Goal: Transaction & Acquisition: Register for event/course

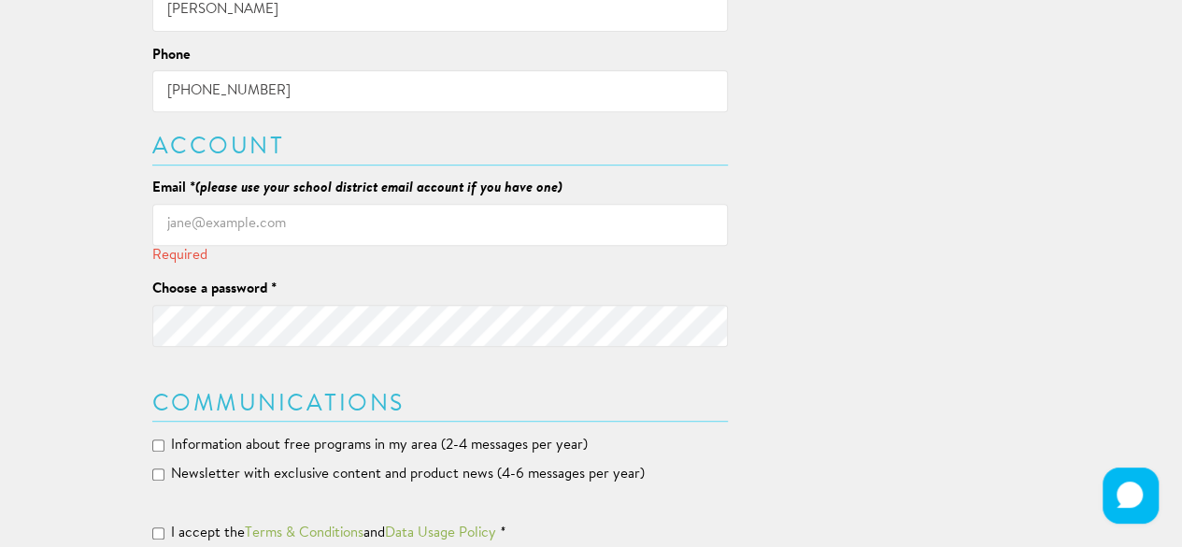
scroll to position [416, 0]
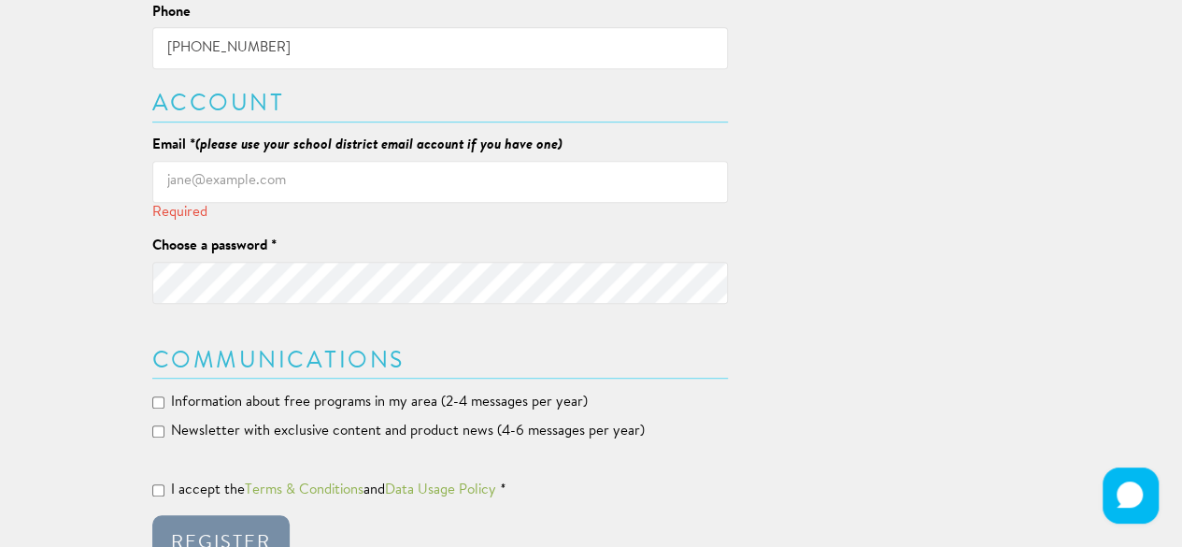
click at [231, 178] on input "Email * (please use your school district email account if you have one)" at bounding box center [440, 182] width 577 height 42
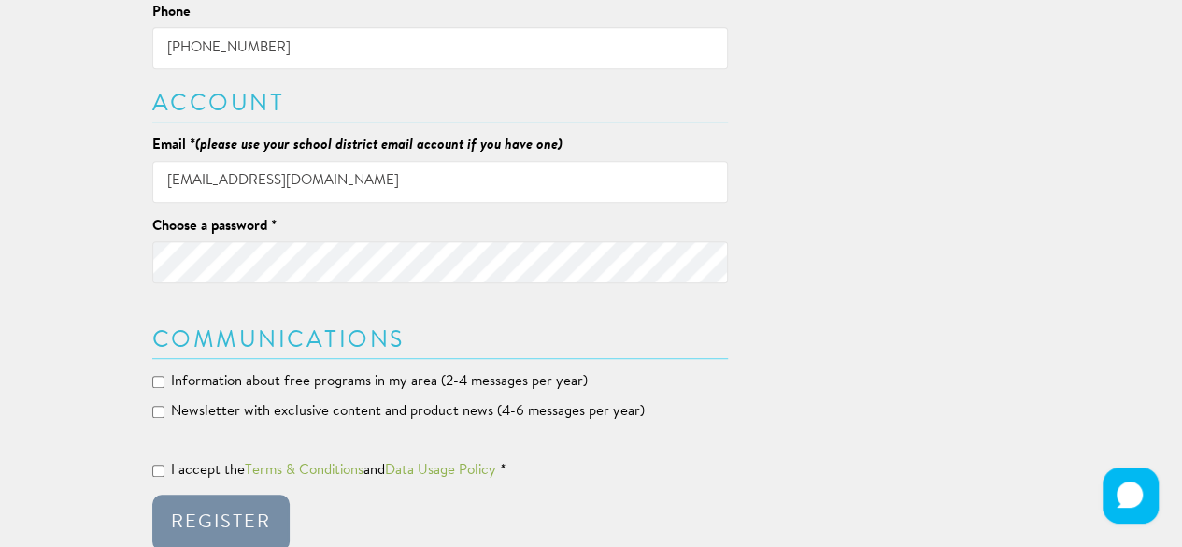
type input "[EMAIL_ADDRESS][DOMAIN_NAME]"
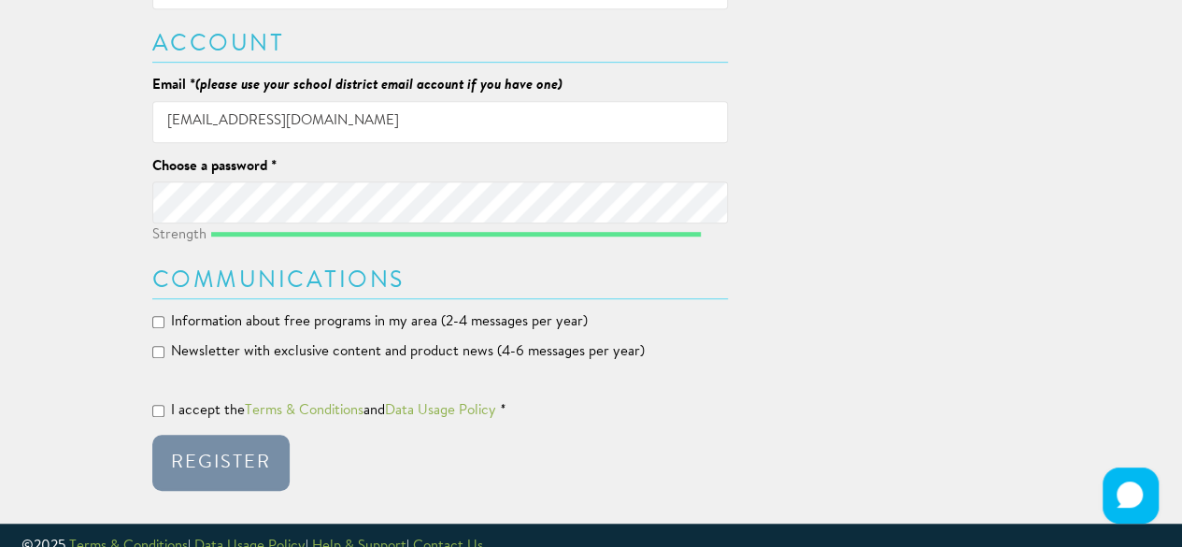
scroll to position [499, 0]
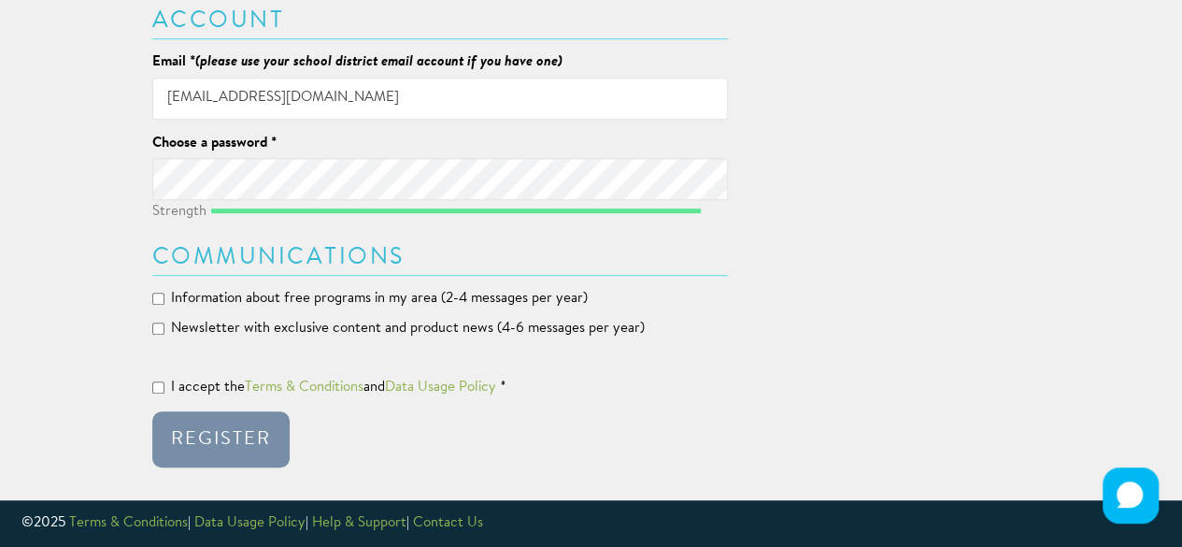
click at [164, 290] on label "Information about free programs in my area (2-4 messages per year)" at bounding box center [369, 299] width 435 height 20
click at [164, 293] on input "Information about free programs in my area (2-4 messages per year)" at bounding box center [158, 299] width 12 height 12
checkbox input "true"
click at [159, 390] on input "I accept the Terms & Conditions and Data Usage Policy *" at bounding box center [158, 387] width 12 height 12
checkbox input "true"
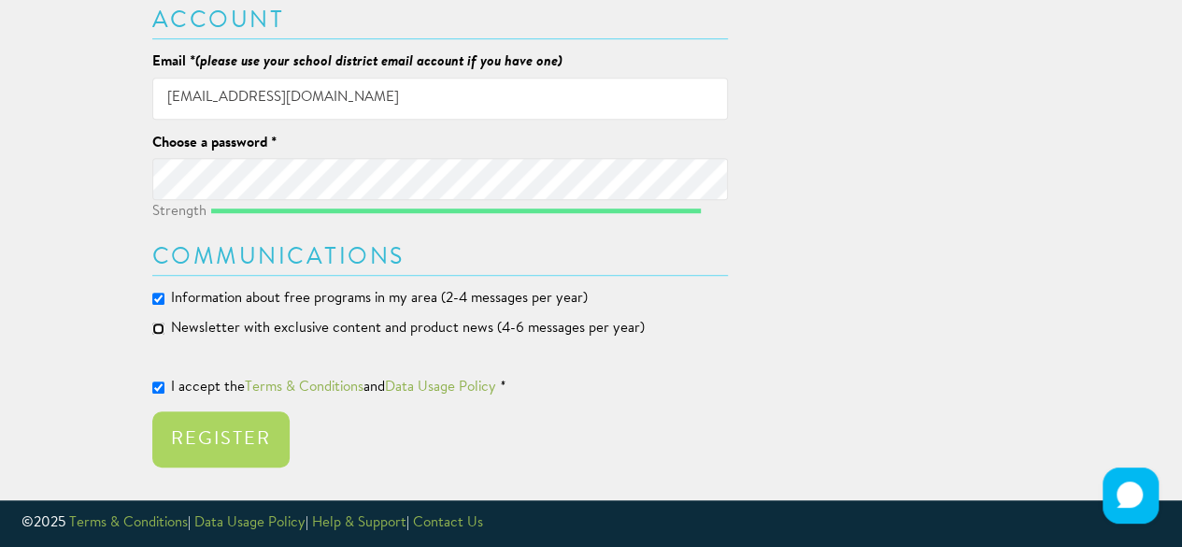
click at [161, 328] on input "Newsletter with exclusive content and product news (4-6 messages per year)" at bounding box center [158, 328] width 12 height 12
checkbox input "true"
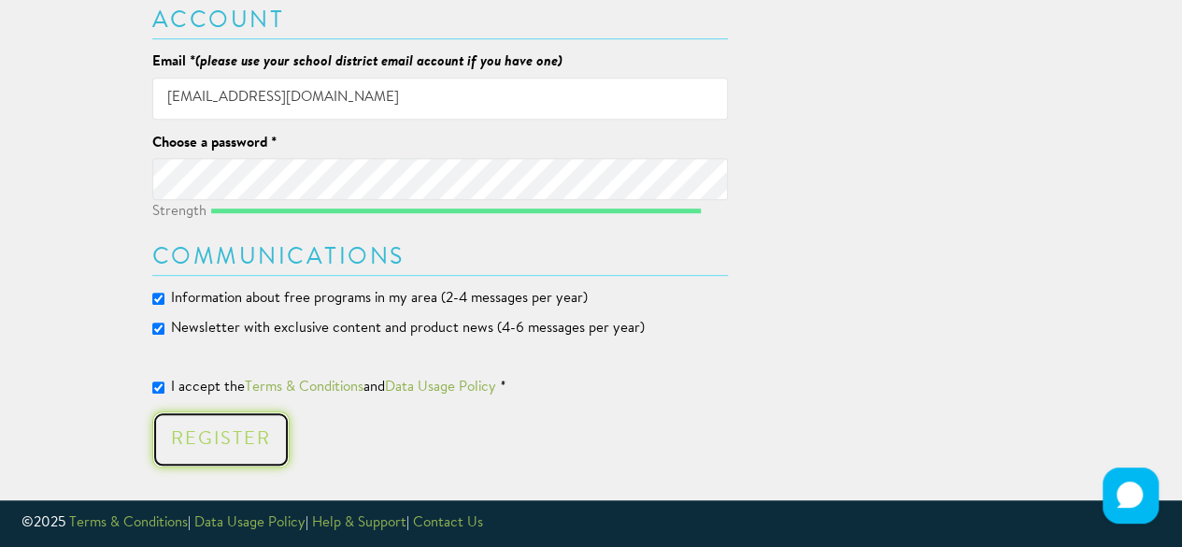
click at [207, 427] on button "Register" at bounding box center [220, 439] width 137 height 56
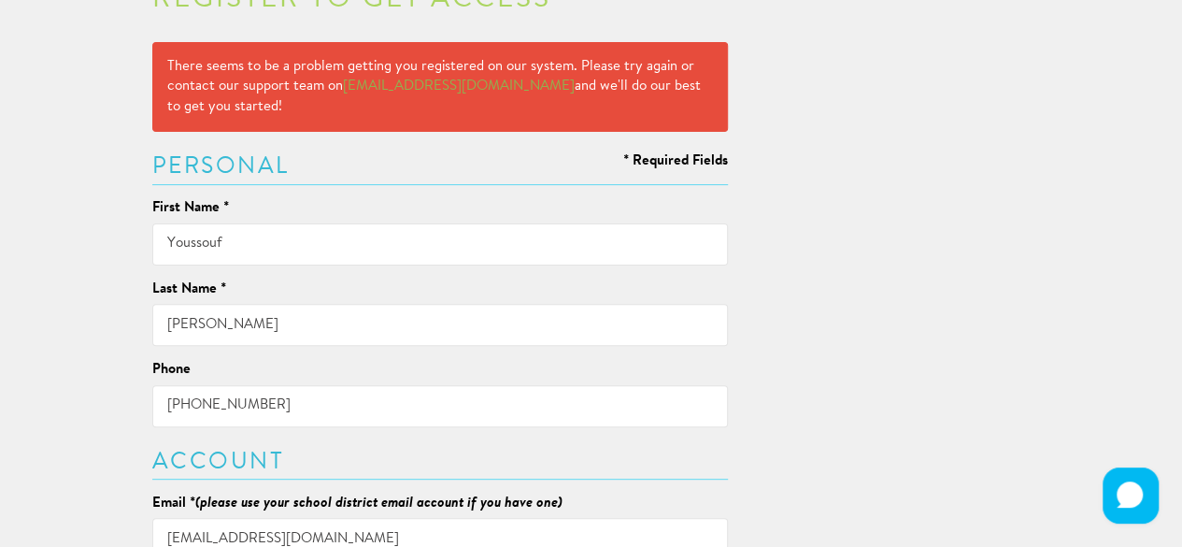
scroll to position [0, 0]
